Goal: Task Accomplishment & Management: Use online tool/utility

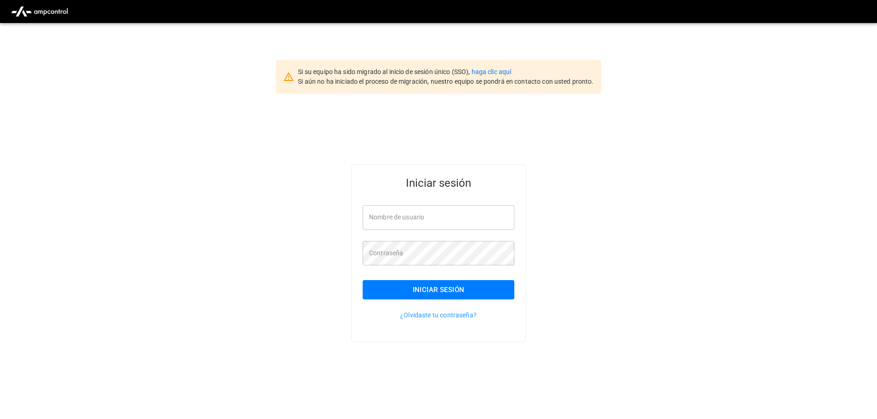
type input "**********"
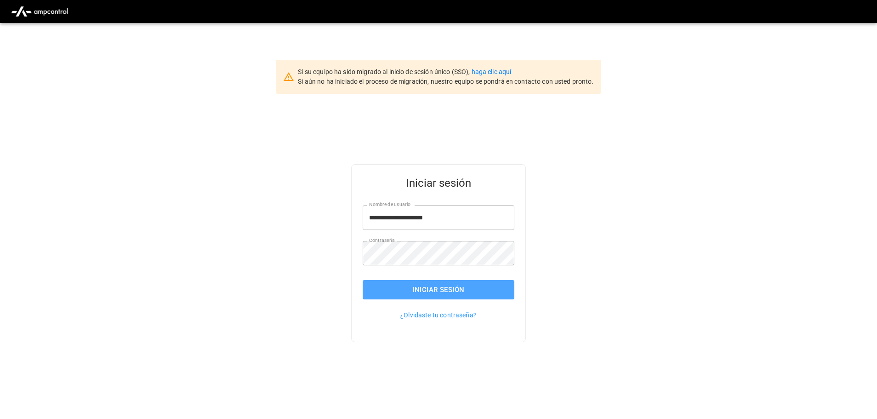
click at [463, 284] on button "Iniciar sesión" at bounding box center [439, 289] width 152 height 19
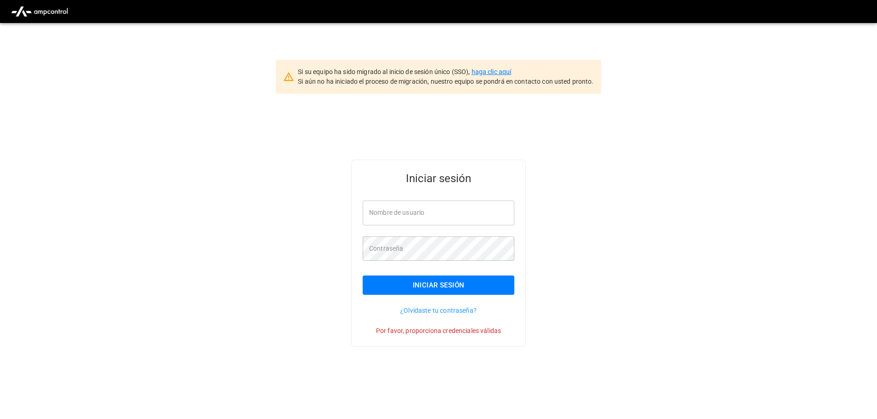
click at [483, 69] on link "haga clic aquí" at bounding box center [492, 71] width 40 height 7
